Goal: Communication & Community: Answer question/provide support

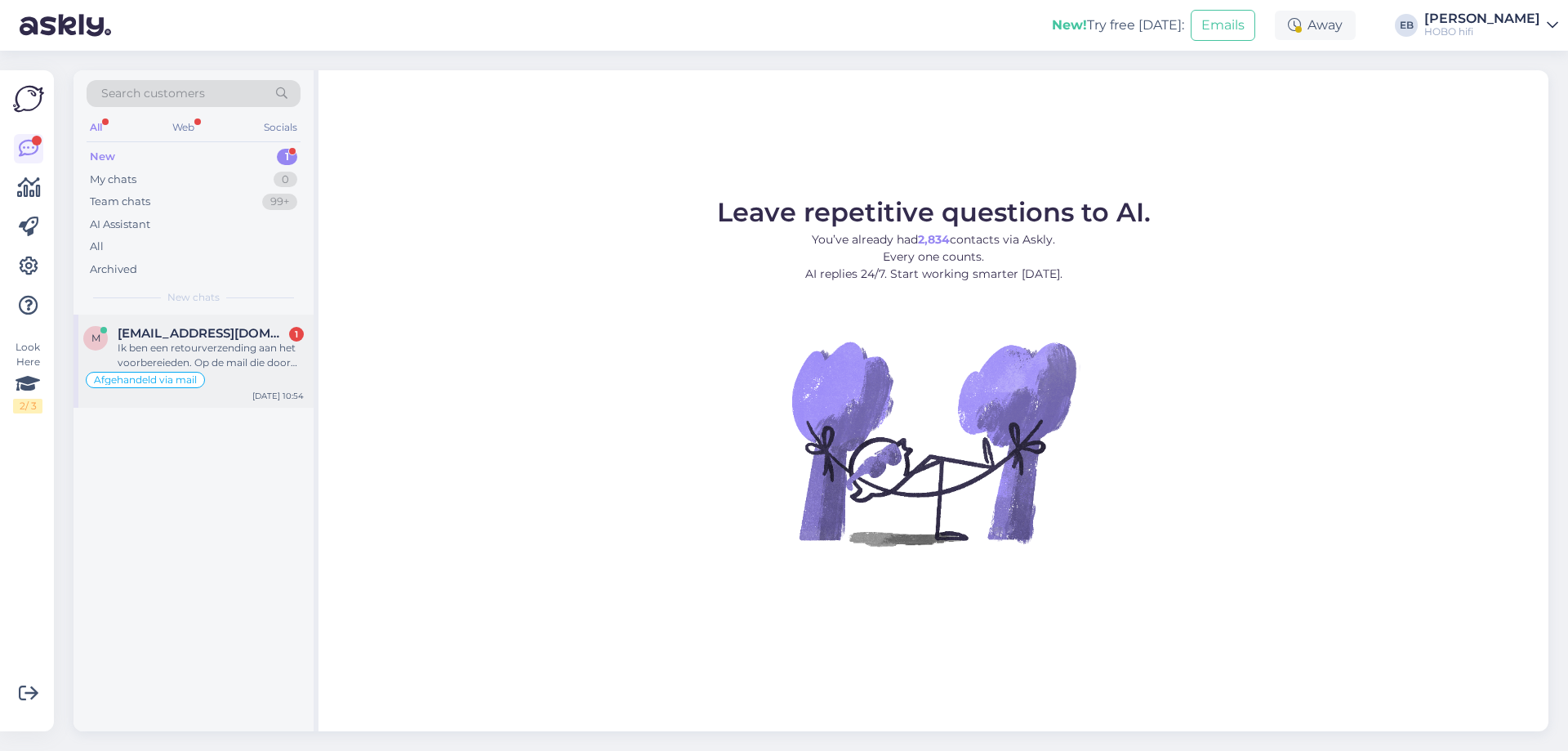
click at [255, 353] on div "Ik ben een retourverzending aan het voorbereieden. Op de mail die door jullie g…" at bounding box center [211, 356] width 186 height 30
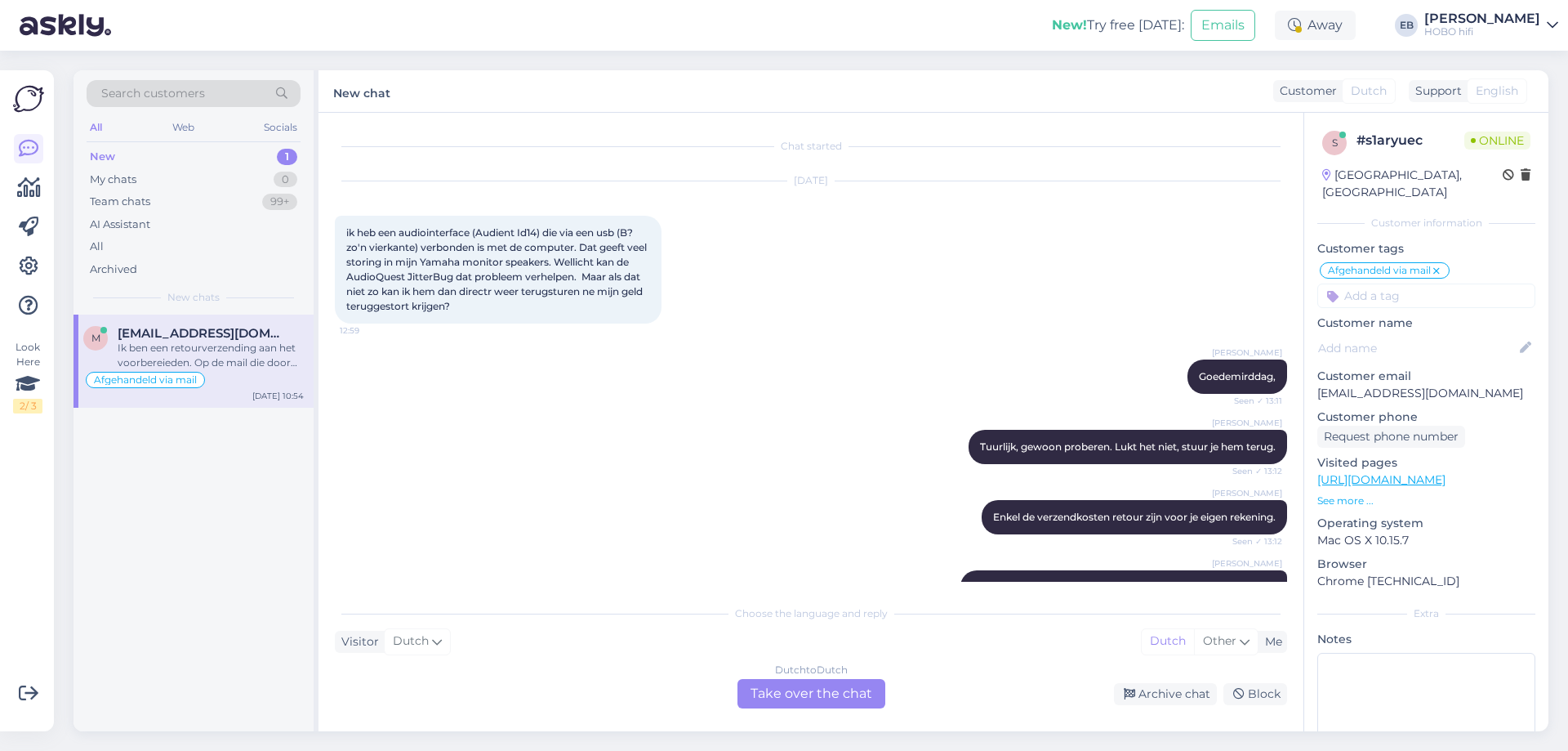
scroll to position [737, 0]
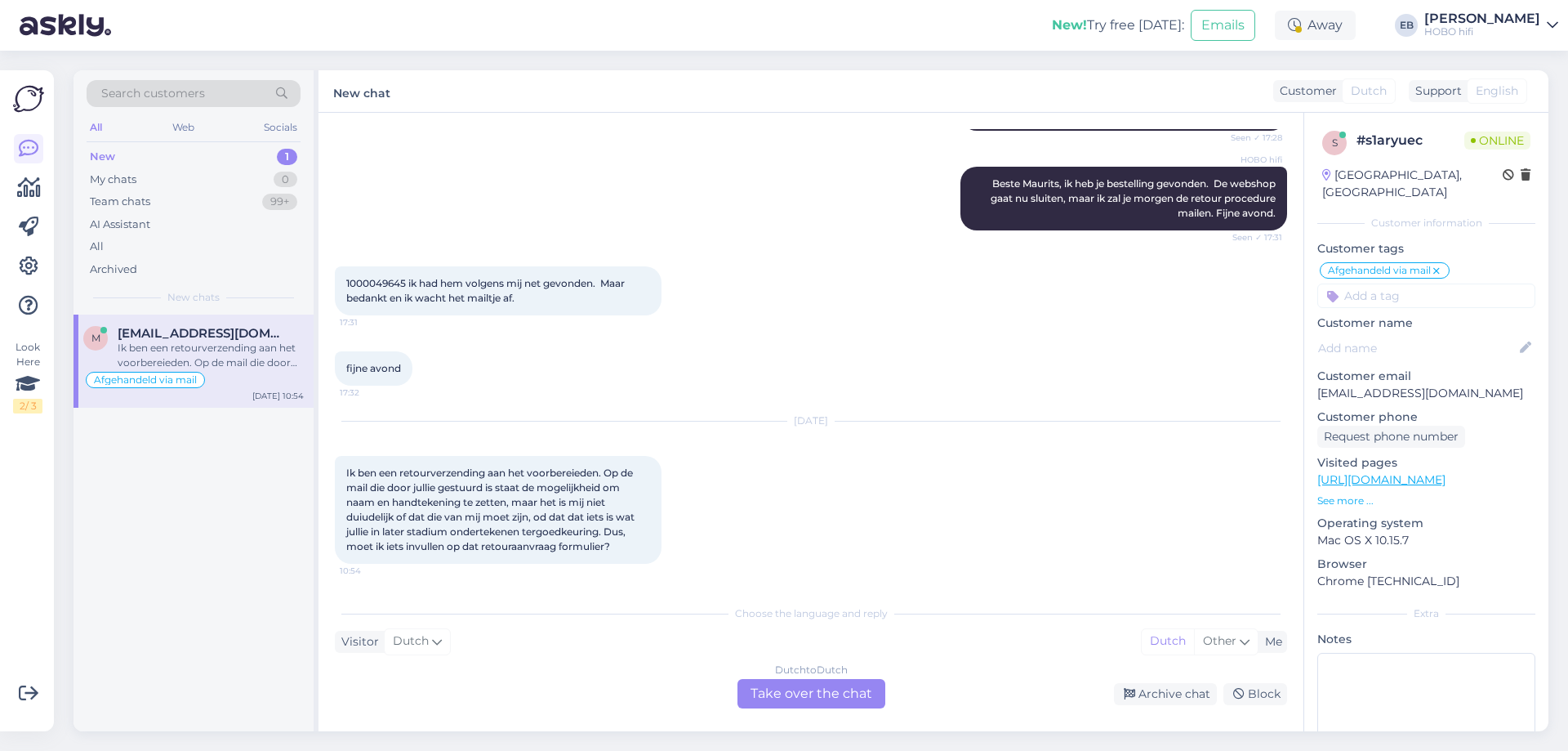
click at [825, 698] on div "Dutch to Dutch Take over the chat" at bounding box center [811, 693] width 148 height 30
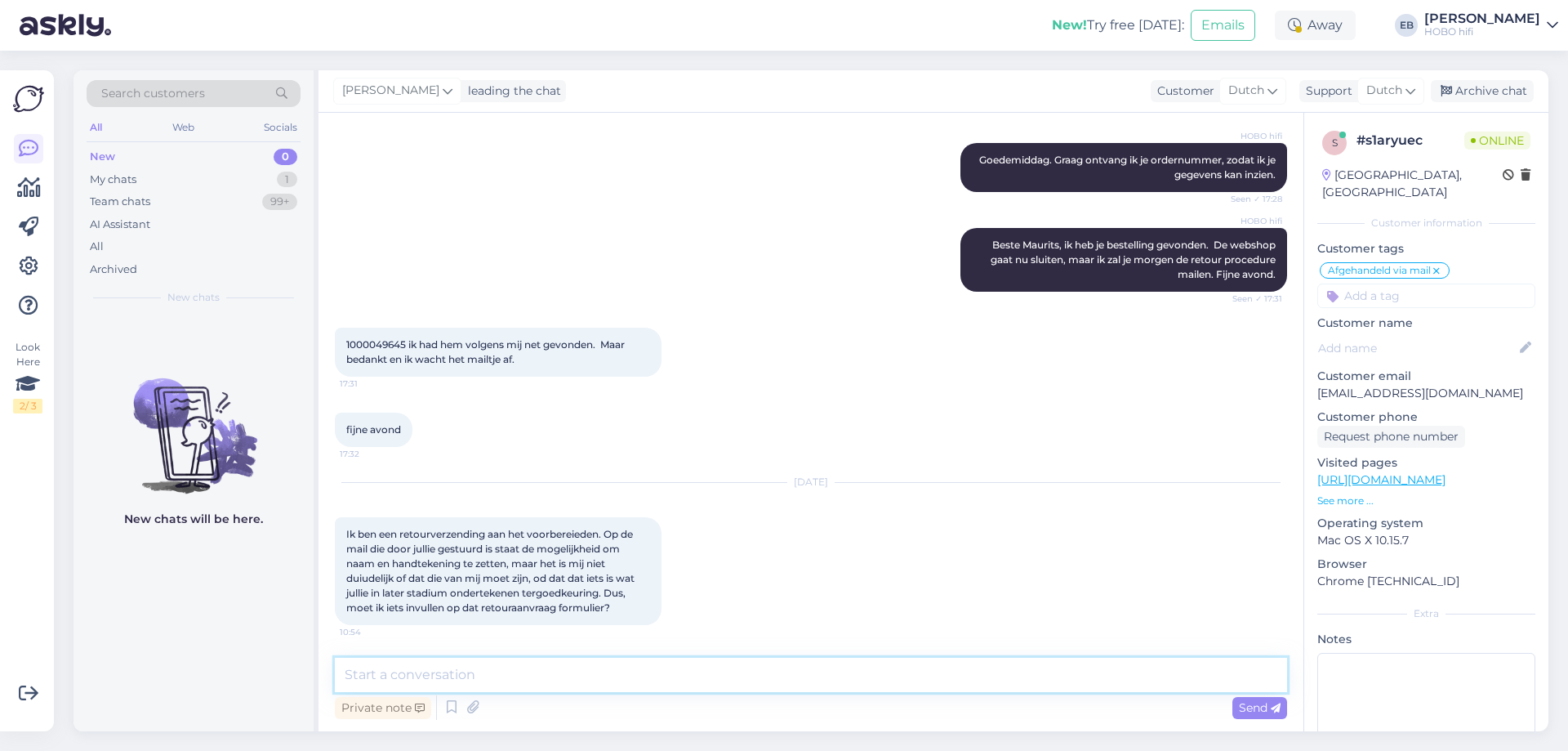
click at [553, 681] on textarea at bounding box center [810, 675] width 952 height 34
click at [1334, 14] on div "Away" at bounding box center [1314, 25] width 81 height 30
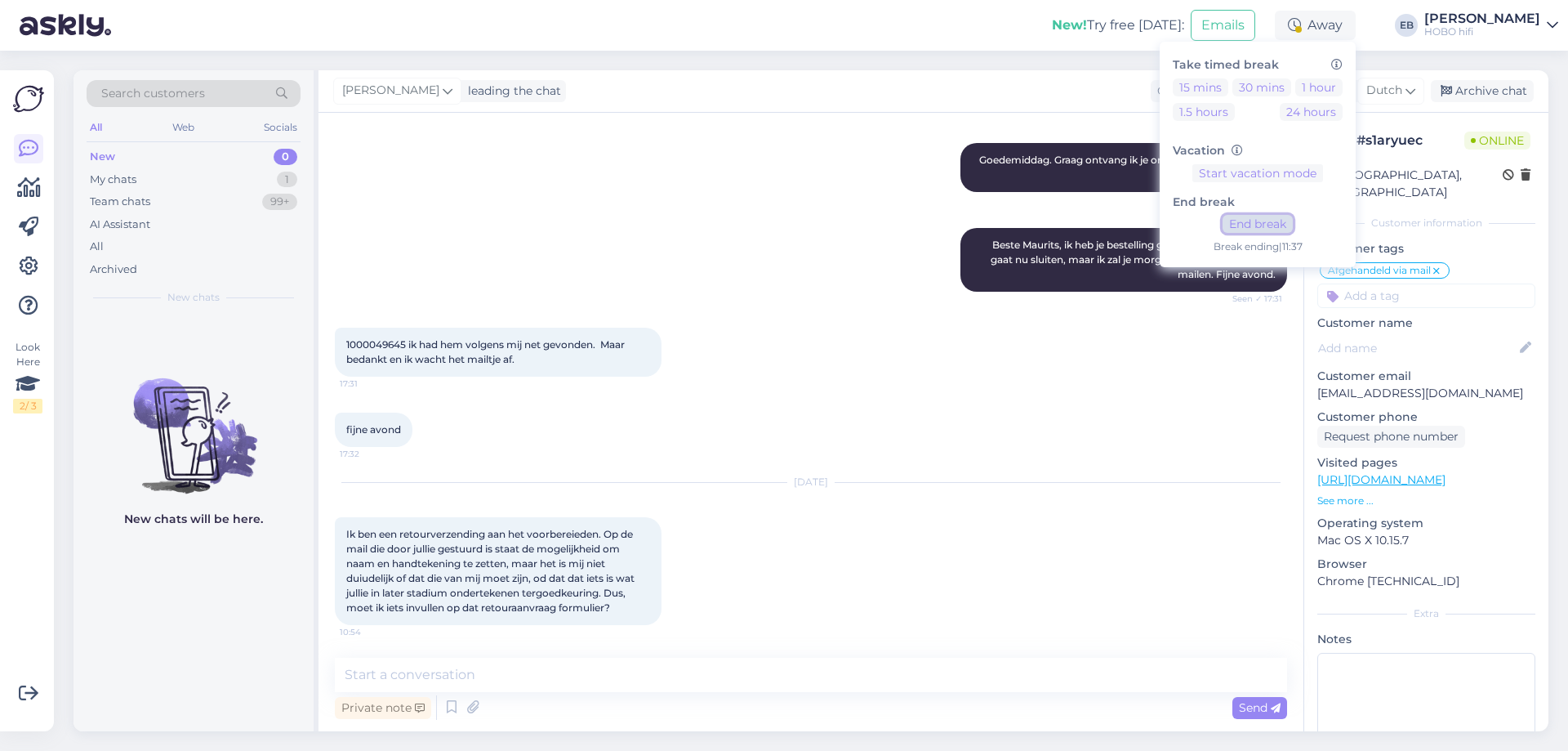
click at [1288, 229] on button "End break" at bounding box center [1258, 223] width 71 height 18
click at [384, 682] on textarea at bounding box center [810, 675] width 952 height 34
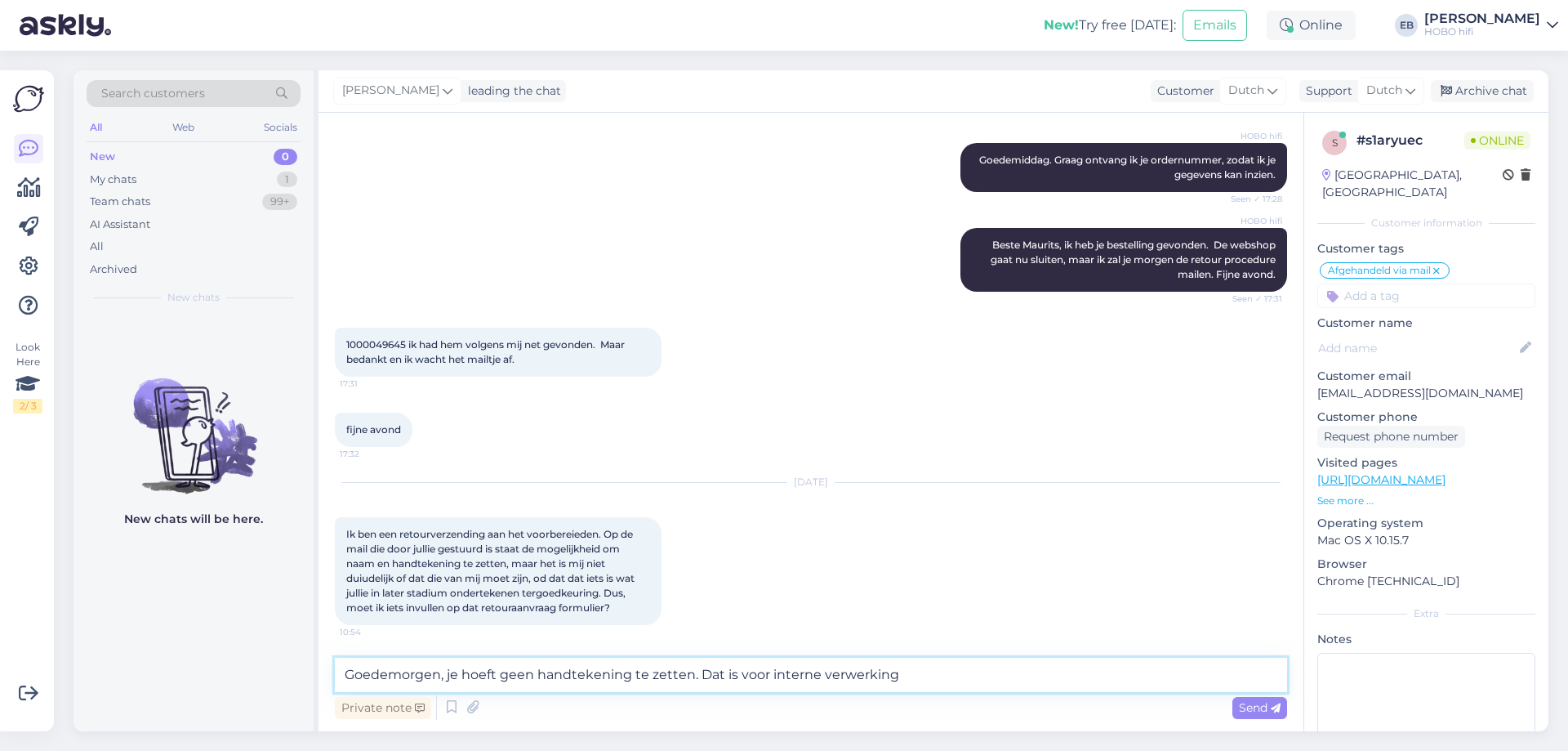
type textarea "Goedemorgen, je hoeft geen handtekening te zetten. Dat is voor interne verwerki…"
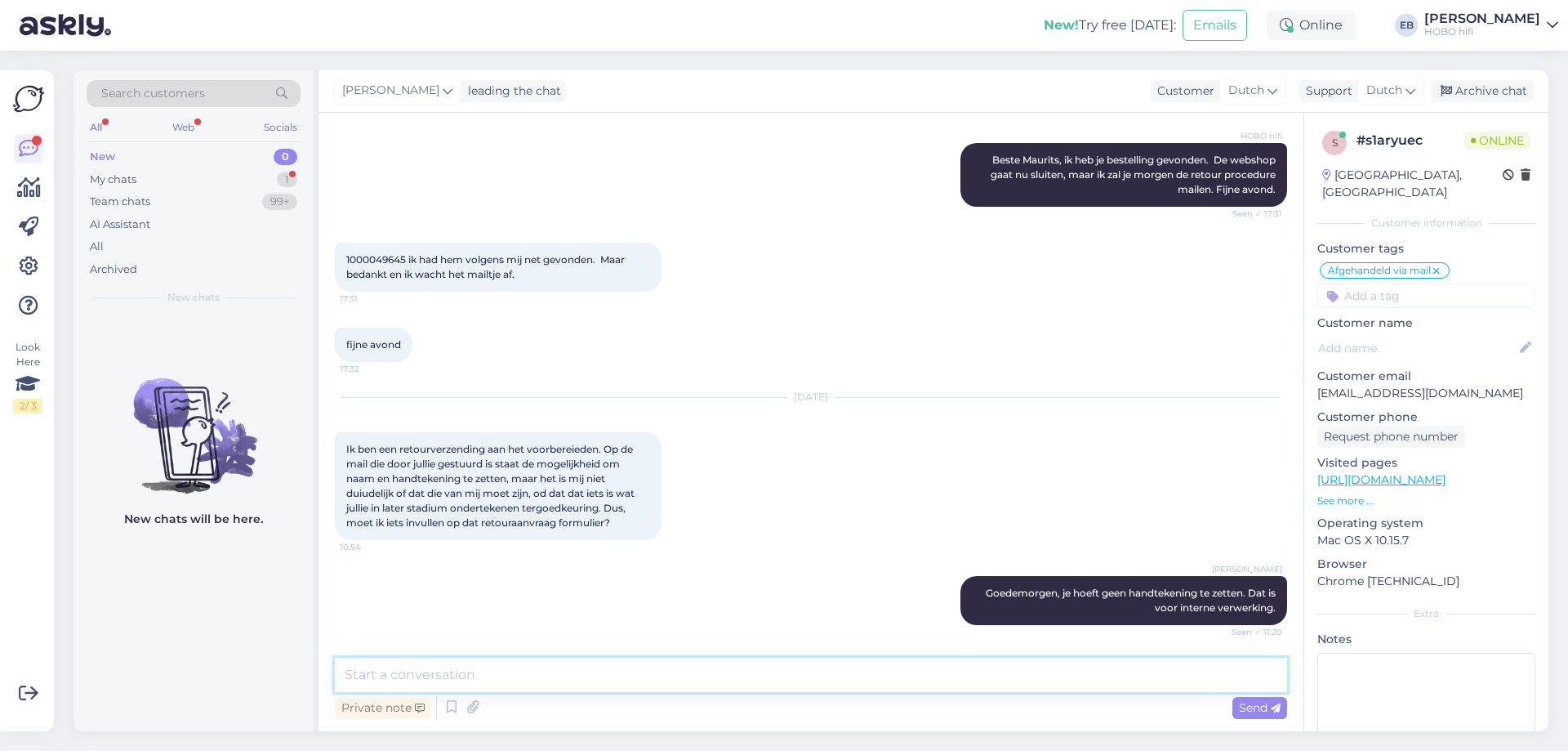
scroll to position [831, 0]
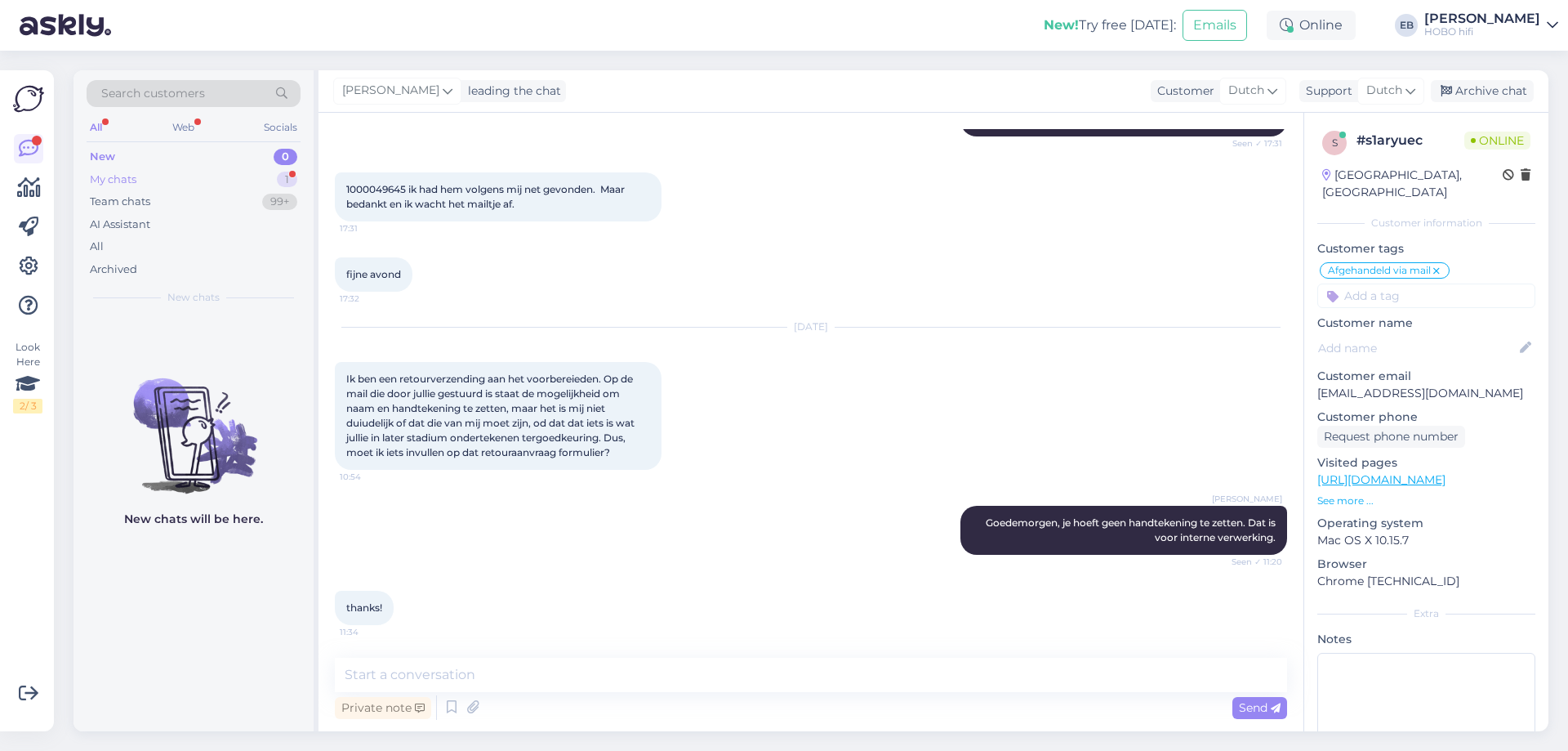
click at [163, 175] on div "My chats 1" at bounding box center [193, 179] width 214 height 23
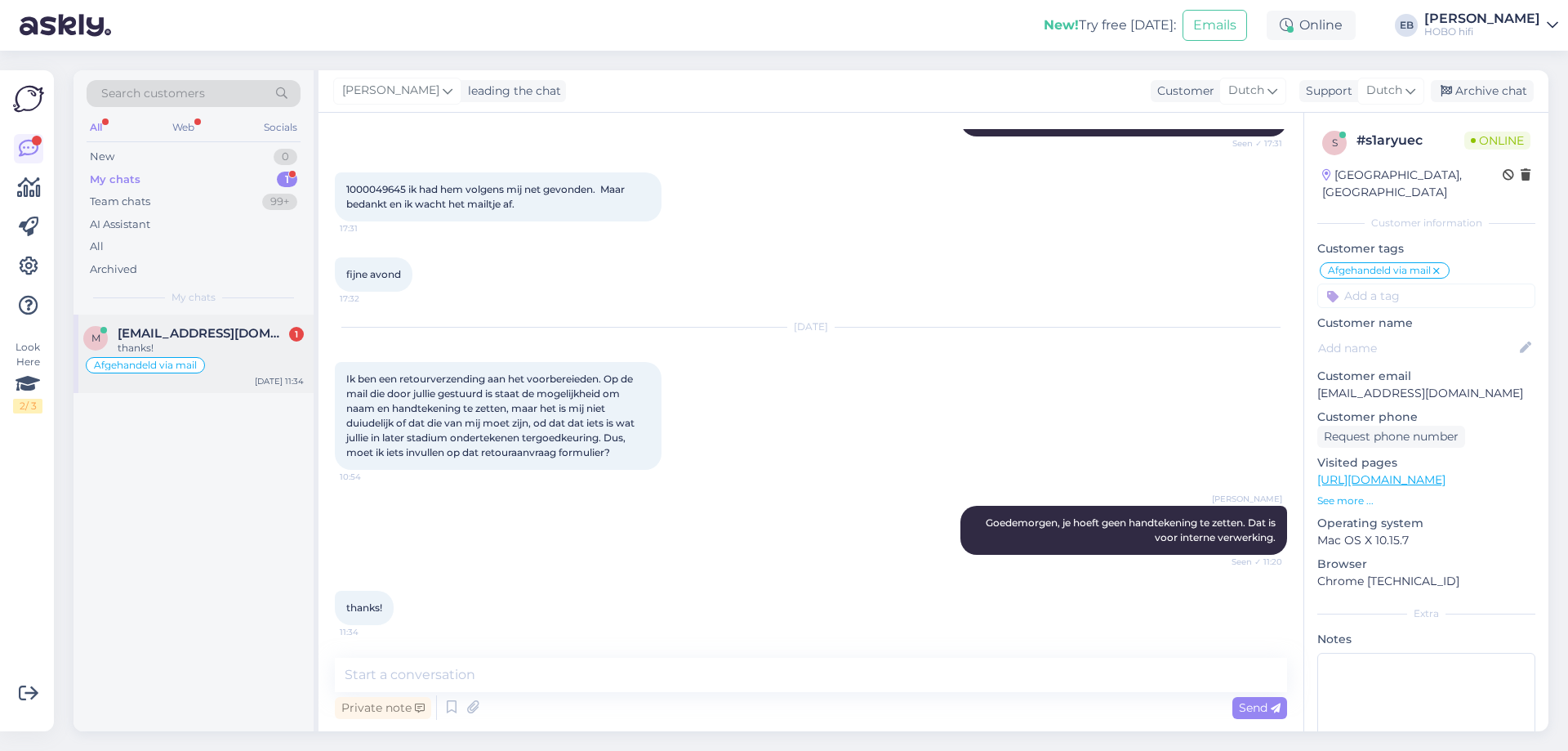
click at [189, 334] on span "[EMAIL_ADDRESS][DOMAIN_NAME]" at bounding box center [203, 334] width 170 height 15
drag, startPoint x: 1257, startPoint y: 705, endPoint x: 1191, endPoint y: 720, distance: 67.7
click at [1258, 705] on span "Send" at bounding box center [1259, 707] width 42 height 15
click at [428, 672] on textarea at bounding box center [810, 675] width 952 height 34
type textarea "Graag gedaan!"
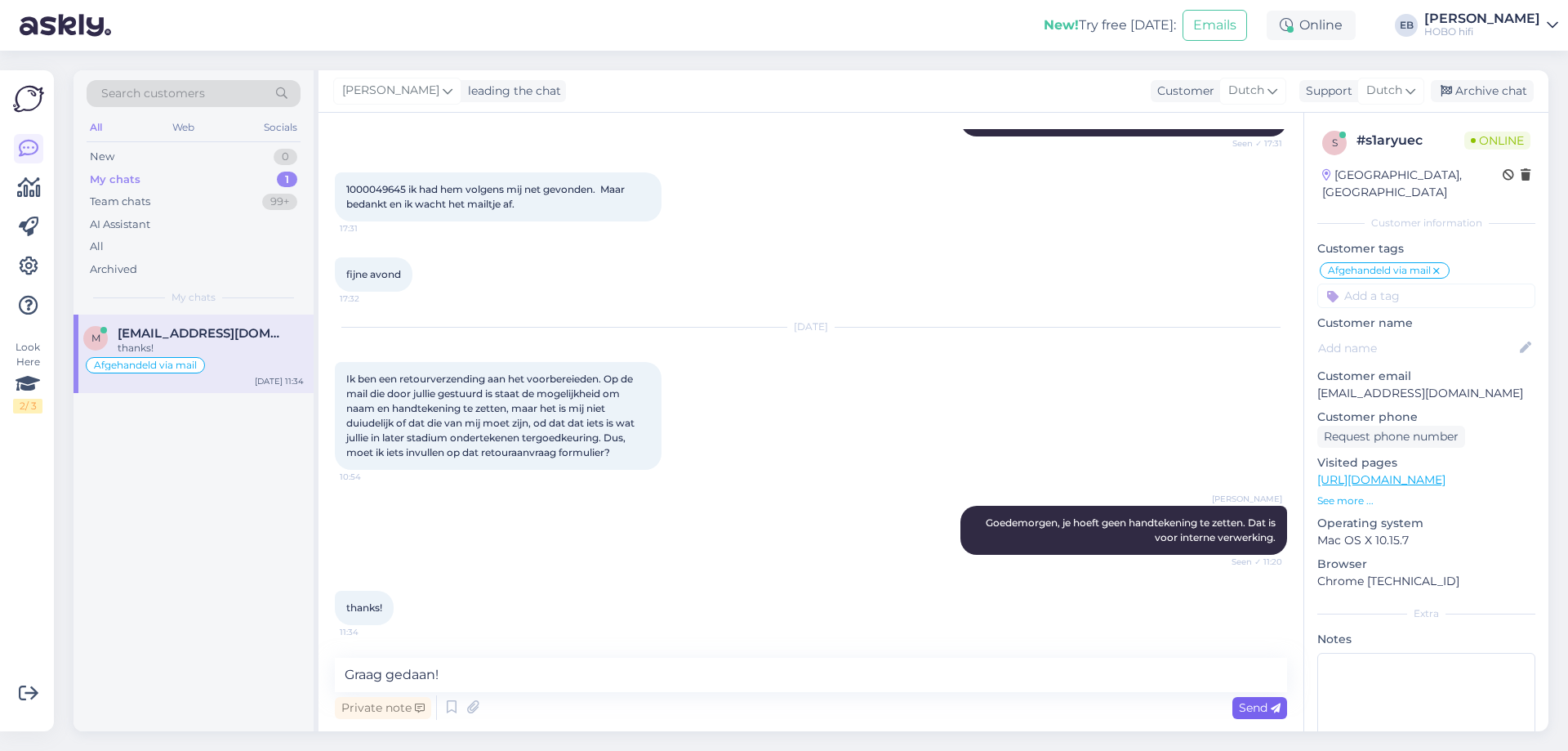
click at [1256, 703] on span "Send" at bounding box center [1259, 707] width 42 height 15
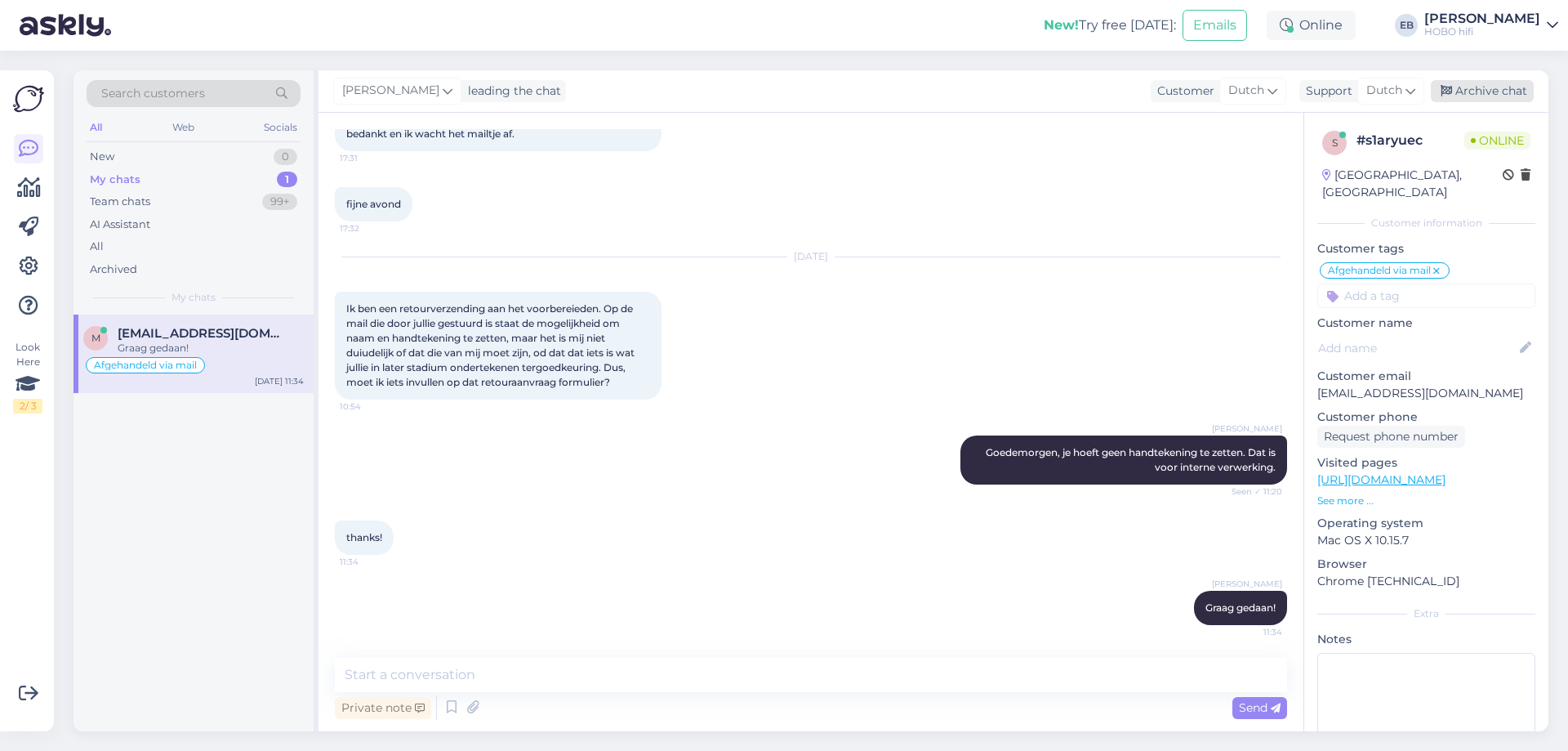
click at [1493, 91] on div "Archive chat" at bounding box center [1482, 91] width 103 height 22
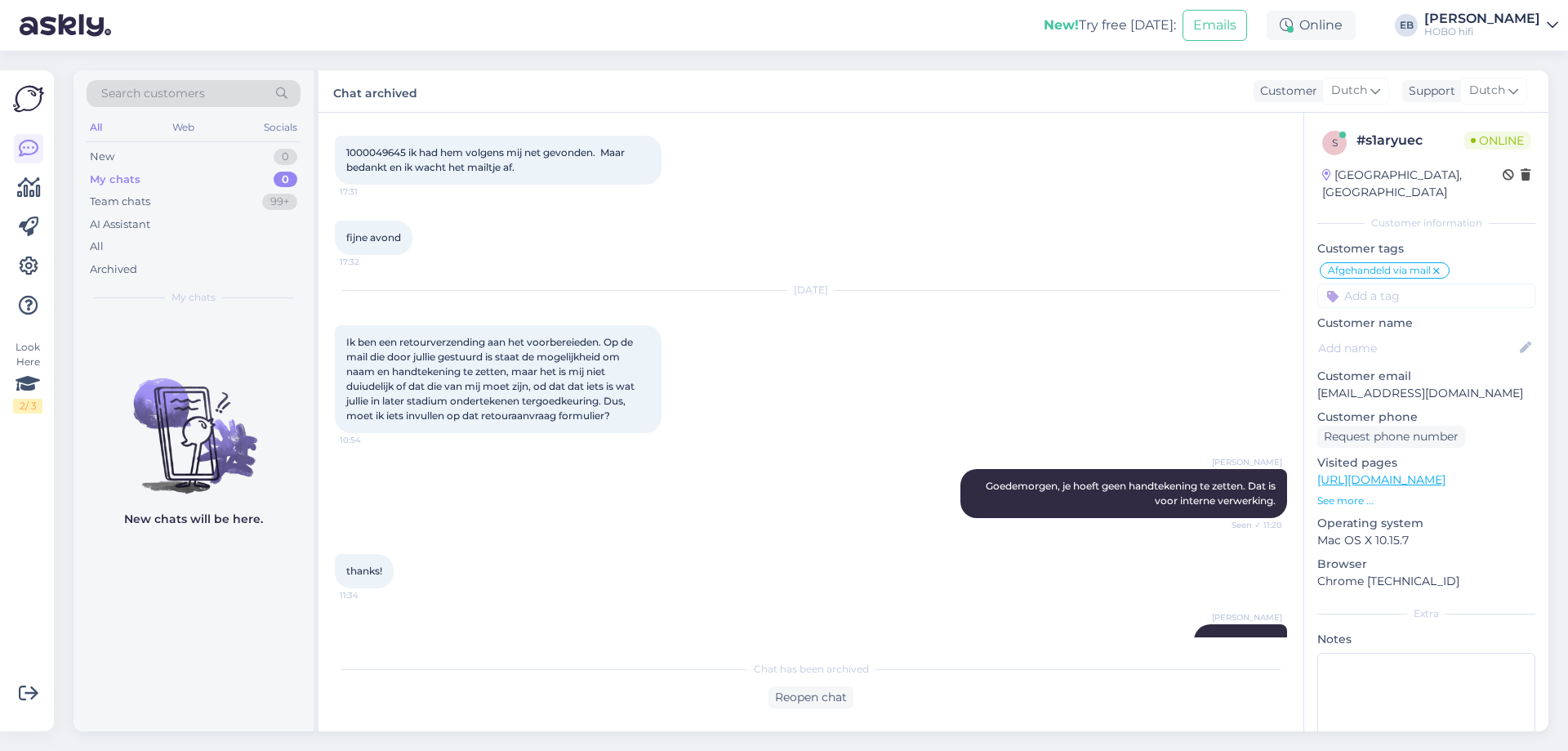
scroll to position [907, 0]
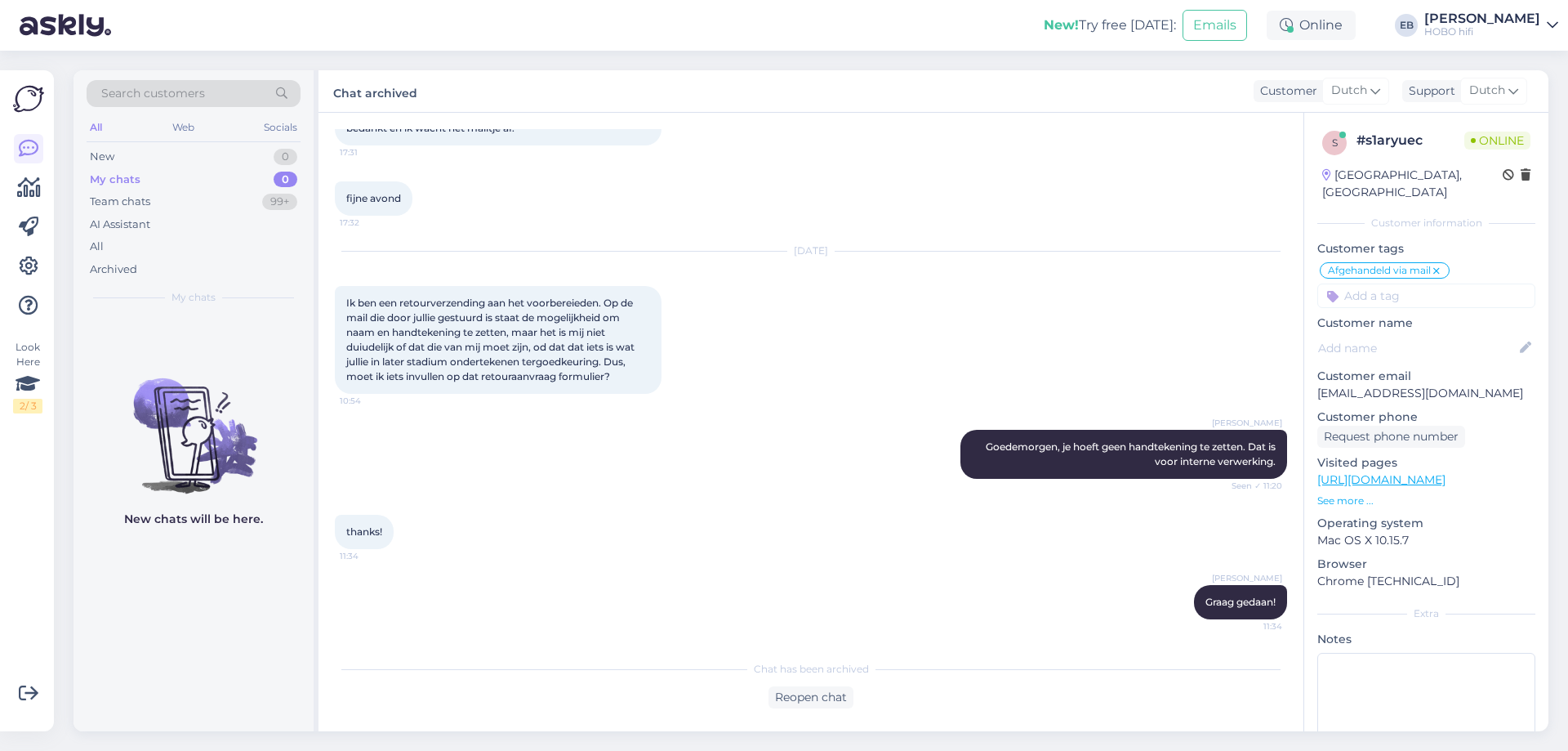
click at [881, 427] on div "[PERSON_NAME] Goedemorgen, je hoeft geen handtekening te zetten. Dat is voor in…" at bounding box center [810, 454] width 952 height 85
click at [1028, 296] on div "[DATE] Ik ben een retourverzending aan het voorbereieden. Op de mail die door j…" at bounding box center [810, 323] width 952 height 178
